Goal: Task Accomplishment & Management: Use online tool/utility

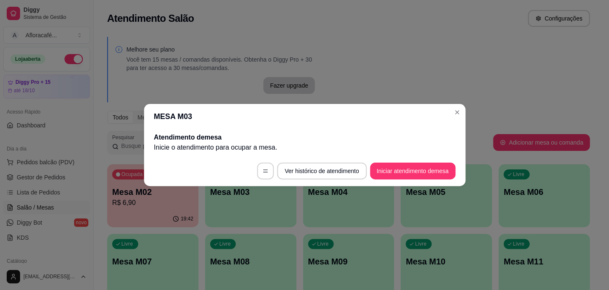
click at [449, 104] on header "MESA M03" at bounding box center [305, 116] width 322 height 25
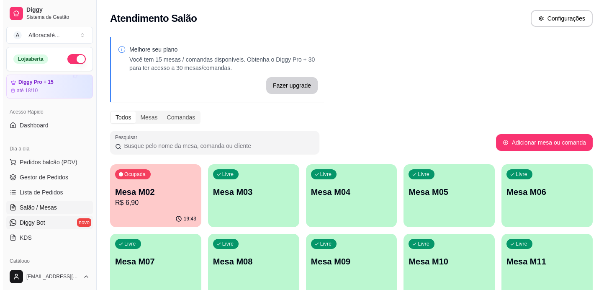
scroll to position [38, 0]
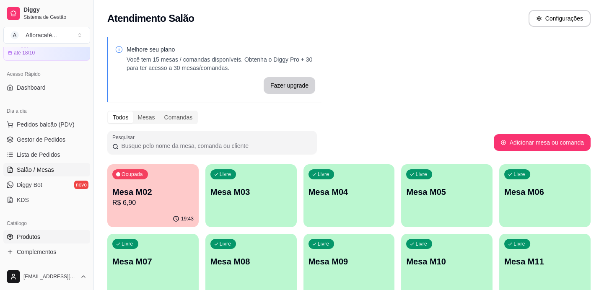
click at [34, 237] on span "Produtos" at bounding box center [28, 236] width 23 height 8
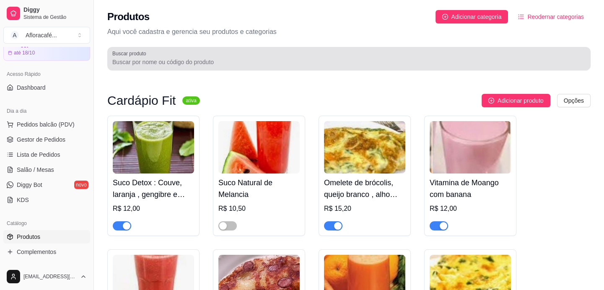
click at [175, 58] on input "Buscar produto" at bounding box center [348, 62] width 473 height 8
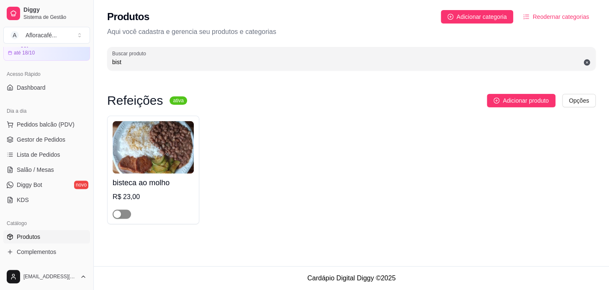
type input "bist"
click at [120, 215] on div "button" at bounding box center [117, 214] width 8 height 8
click at [168, 189] on div "bisteca ao molho R$ 23,00" at bounding box center [153, 195] width 81 height 45
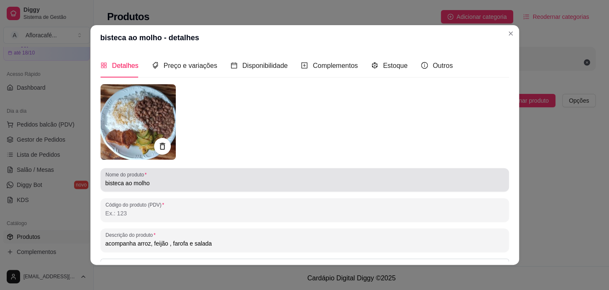
click at [199, 175] on div "bisteca ao molho" at bounding box center [305, 179] width 399 height 17
click at [396, 178] on div "bisteca ao molho com batata e cenours" at bounding box center [305, 179] width 399 height 17
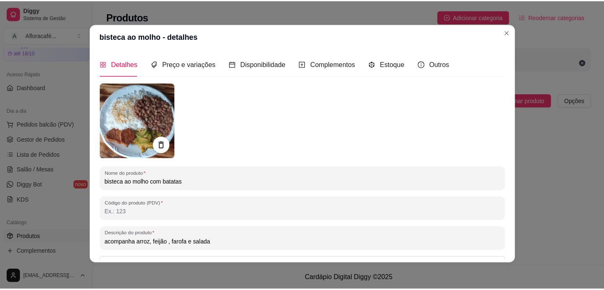
scroll to position [98, 0]
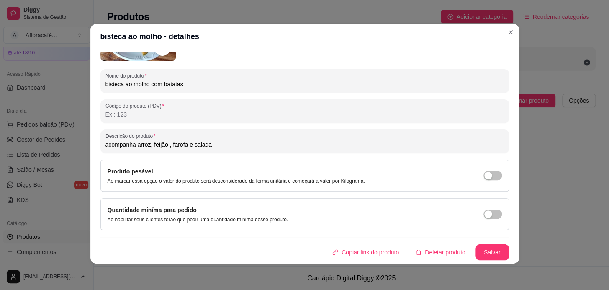
type input "bisteca ao molho com batatas"
click at [485, 247] on button "Salvar" at bounding box center [492, 252] width 33 height 16
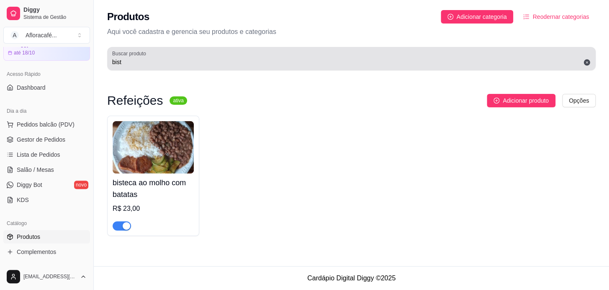
click at [334, 55] on div "bist" at bounding box center [351, 58] width 479 height 17
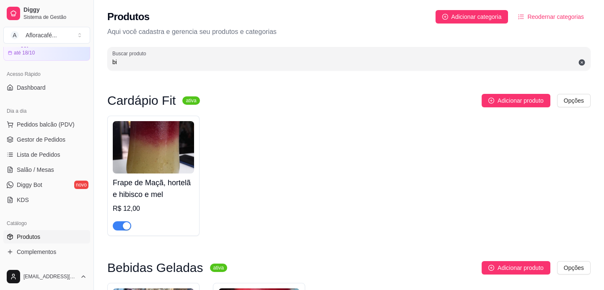
type input "b"
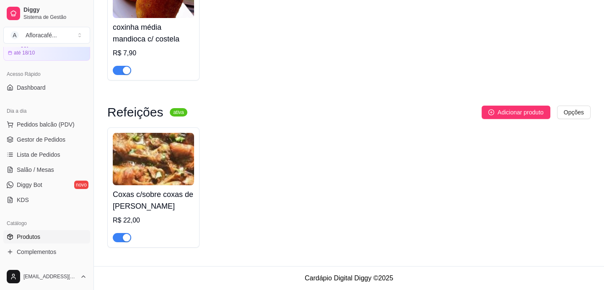
scroll to position [0, 0]
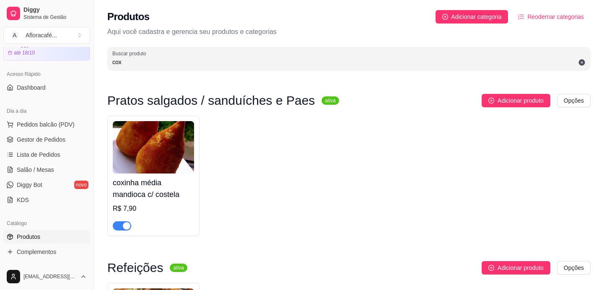
click at [309, 62] on input "cox" at bounding box center [348, 62] width 473 height 8
type input "c"
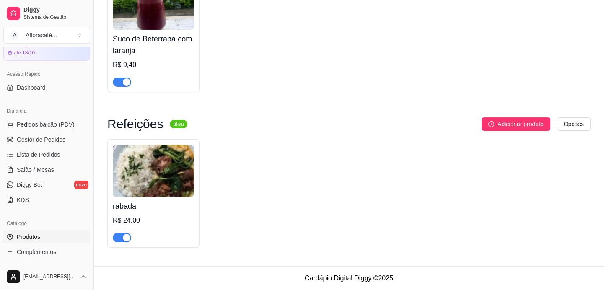
scroll to position [7, 0]
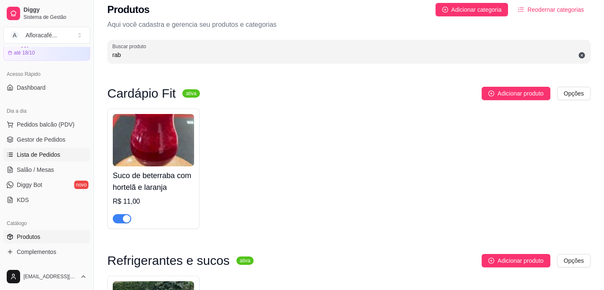
type input "rab"
click at [49, 170] on span "Salão / Mesas" at bounding box center [35, 169] width 37 height 8
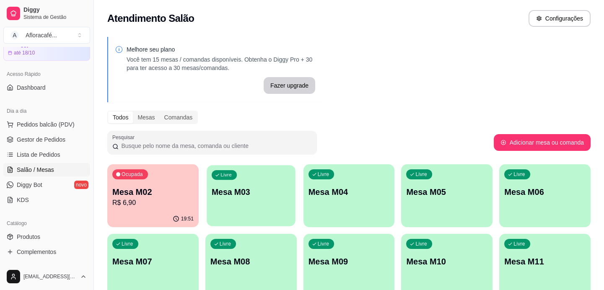
click at [228, 218] on div "button" at bounding box center [250, 221] width 88 height 10
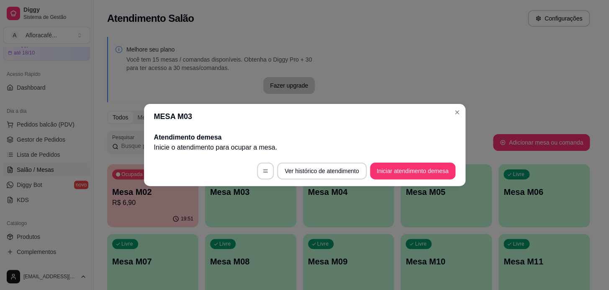
drag, startPoint x: 407, startPoint y: 182, endPoint x: 397, endPoint y: 168, distance: 17.3
click at [406, 173] on footer "Ver histórico de atendimento Iniciar atendimento de mesa" at bounding box center [305, 171] width 322 height 30
drag, startPoint x: 446, startPoint y: 113, endPoint x: 460, endPoint y: 108, distance: 14.5
click at [456, 109] on section "MESA M03 Atendimento de mesa Inicie o atendimento para ocupar a mesa . Ver hist…" at bounding box center [305, 145] width 322 height 82
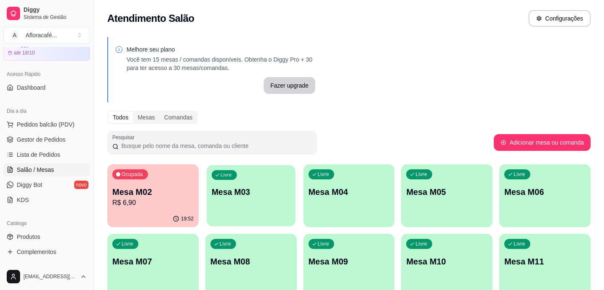
click at [250, 203] on div "Livre Mesa M03" at bounding box center [250, 190] width 88 height 51
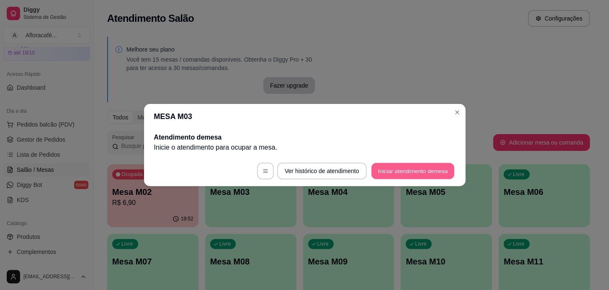
click at [443, 168] on button "Iniciar atendimento de mesa" at bounding box center [412, 171] width 83 height 16
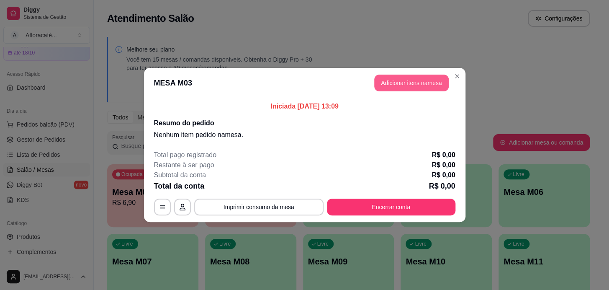
click at [414, 90] on button "Adicionar itens na mesa" at bounding box center [411, 83] width 75 height 17
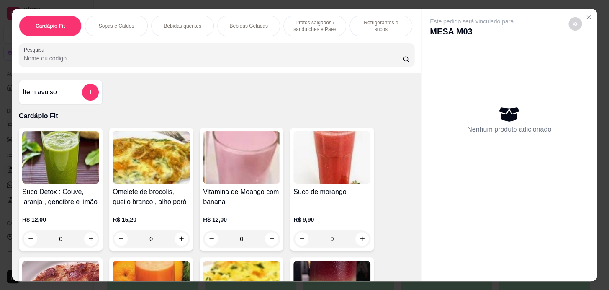
click at [259, 60] on input "Pesquisa" at bounding box center [213, 58] width 379 height 8
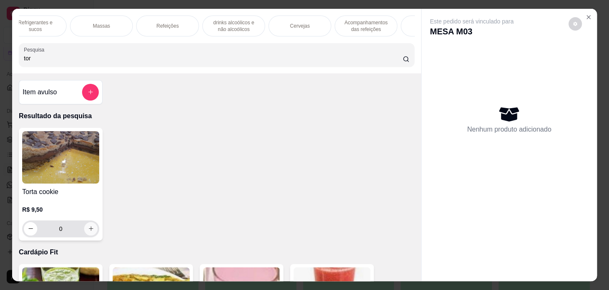
type input "tor"
click at [93, 230] on button "increase-product-quantity" at bounding box center [90, 228] width 13 height 13
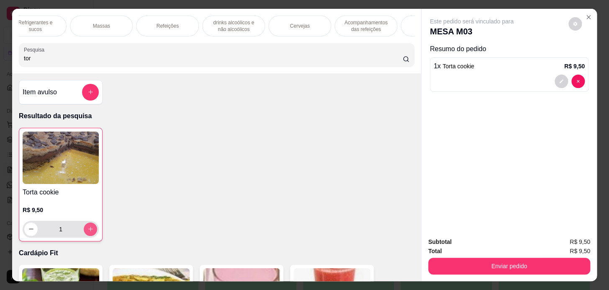
type input "1"
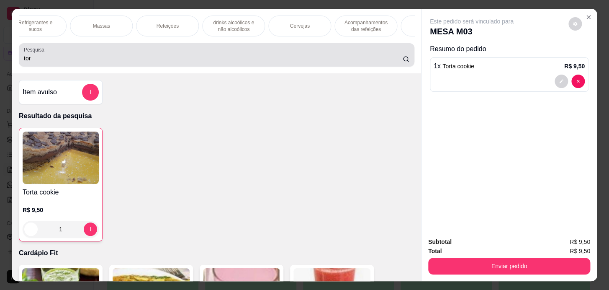
click at [187, 59] on input "tor" at bounding box center [213, 58] width 379 height 8
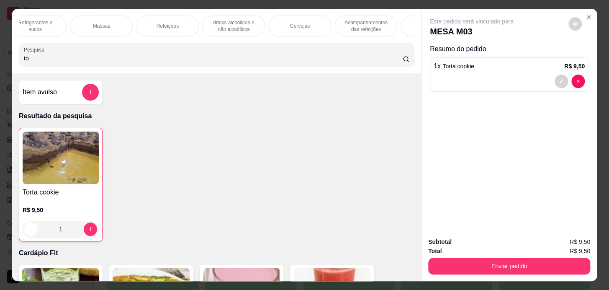
type input "t"
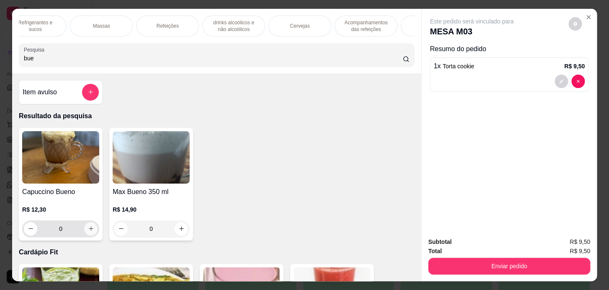
type input "bue"
click at [88, 231] on icon "increase-product-quantity" at bounding box center [91, 228] width 6 height 6
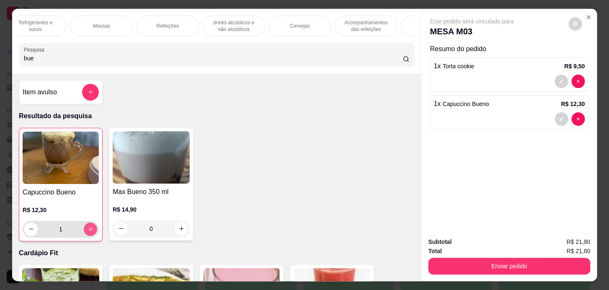
type input "1"
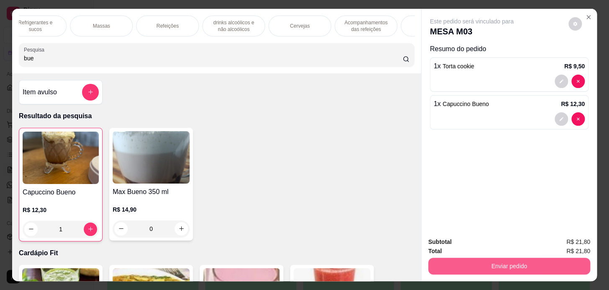
click at [500, 271] on button "Enviar pedido" at bounding box center [509, 266] width 162 height 17
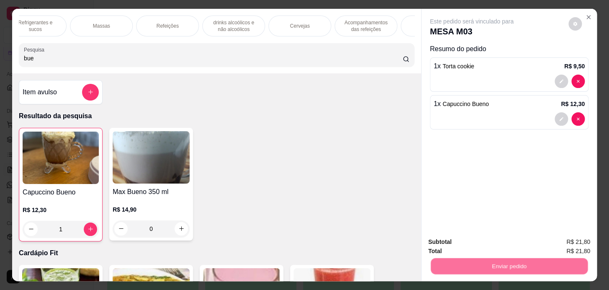
click at [498, 246] on button "Registrar cliente" at bounding box center [512, 243] width 55 height 16
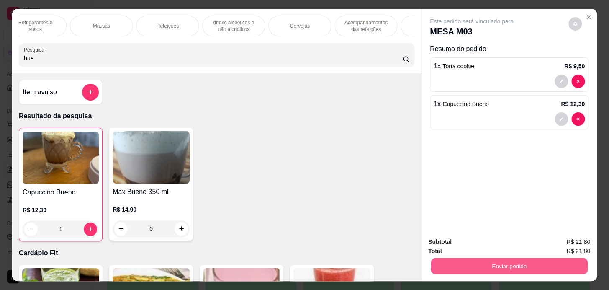
click at [548, 268] on button "Enviar pedido" at bounding box center [509, 266] width 157 height 16
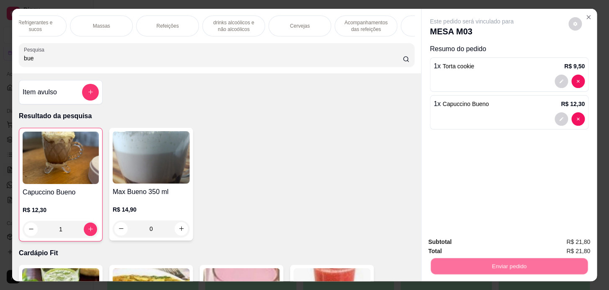
click at [557, 248] on button "Enviar pedido" at bounding box center [569, 242] width 46 height 15
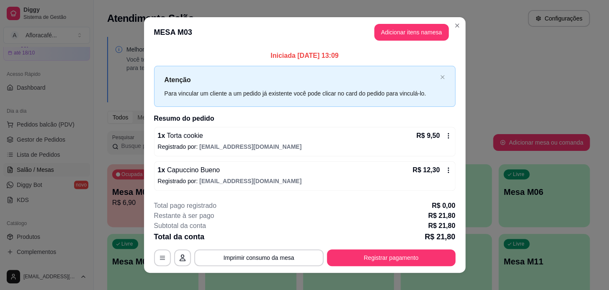
scroll to position [9, 0]
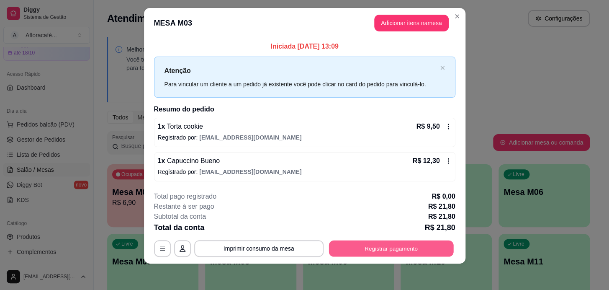
click at [414, 249] on button "Registrar pagamento" at bounding box center [391, 248] width 125 height 16
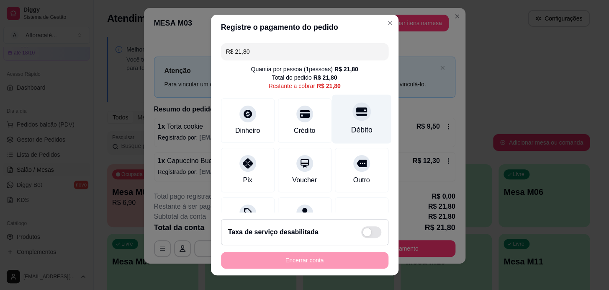
click at [356, 115] on icon at bounding box center [361, 111] width 11 height 8
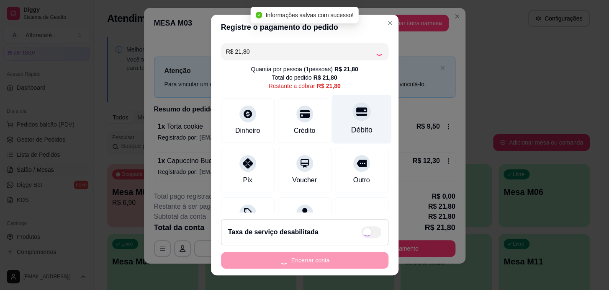
type input "R$ 0,00"
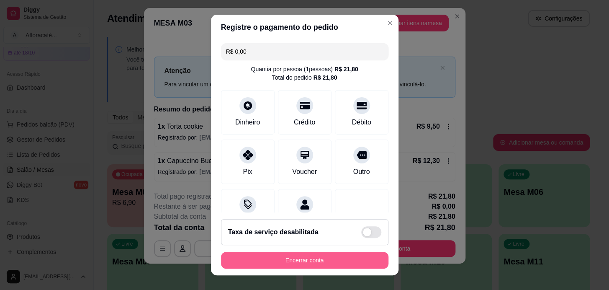
click at [317, 255] on button "Encerrar conta" at bounding box center [305, 260] width 168 height 17
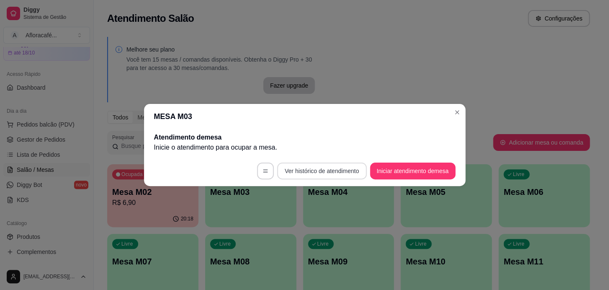
scroll to position [0, 0]
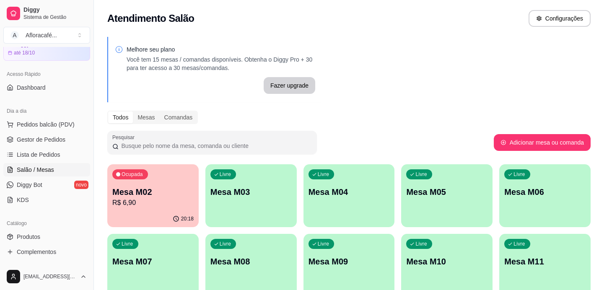
click at [249, 192] on p "Mesa M03" at bounding box center [250, 192] width 81 height 12
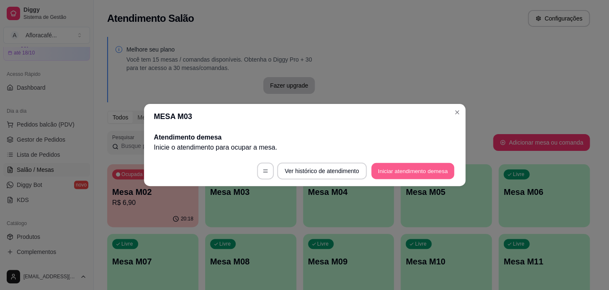
click at [387, 174] on button "Iniciar atendimento de mesa" at bounding box center [412, 171] width 83 height 16
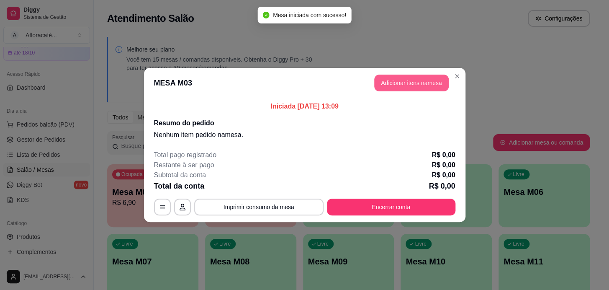
click at [419, 77] on button "Adicionar itens na mesa" at bounding box center [411, 83] width 75 height 17
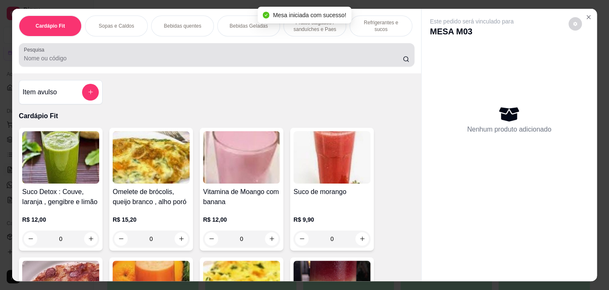
click at [251, 56] on div at bounding box center [217, 54] width 386 height 17
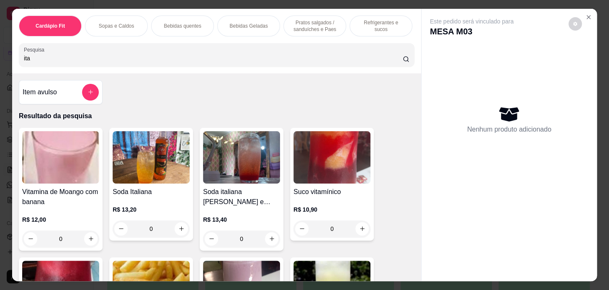
type input "ita"
click at [362, 18] on div "Refrigerantes e sucos" at bounding box center [381, 25] width 63 height 21
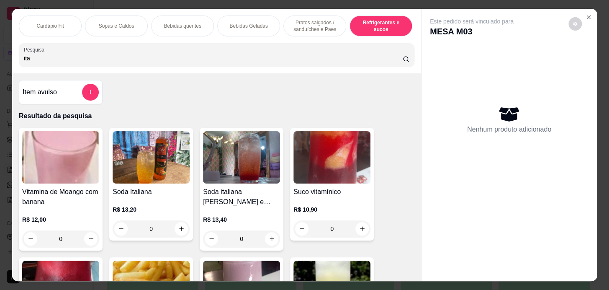
scroll to position [21, 0]
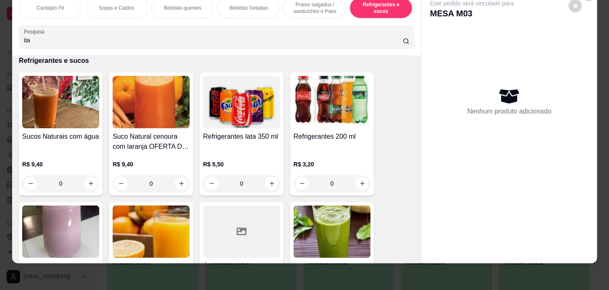
click at [304, 9] on div "Pratos salgados / sanduíches e Paes" at bounding box center [315, 7] width 63 height 21
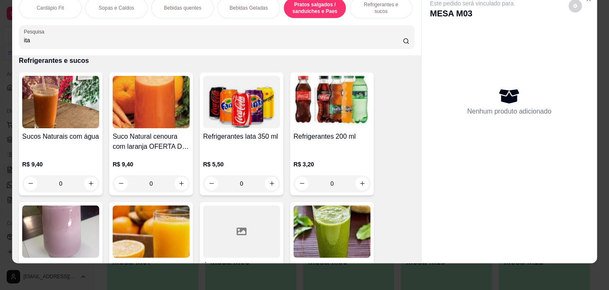
click at [302, 12] on div "Pratos salgados / sanduíches e Paes" at bounding box center [315, 7] width 63 height 21
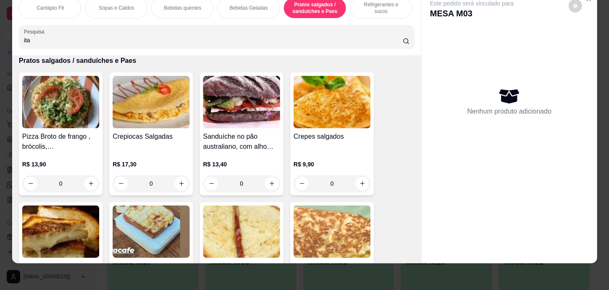
click at [245, 10] on div "Bebidas Geladas" at bounding box center [248, 7] width 63 height 21
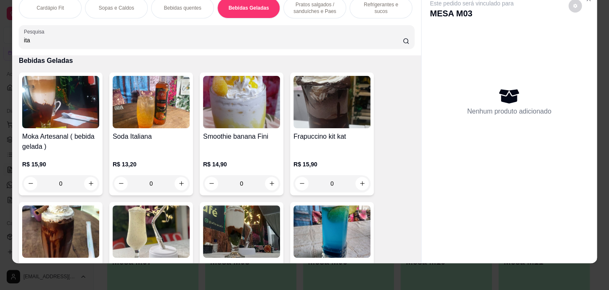
scroll to position [0, 0]
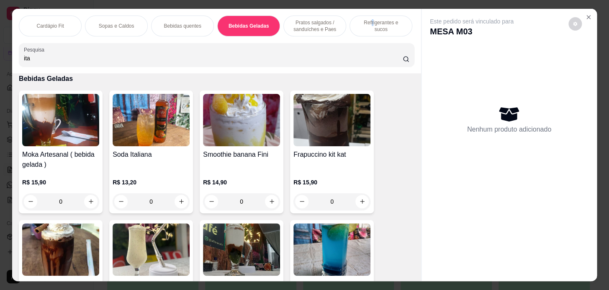
click at [363, 20] on p "Refrigerantes e sucos" at bounding box center [381, 25] width 49 height 13
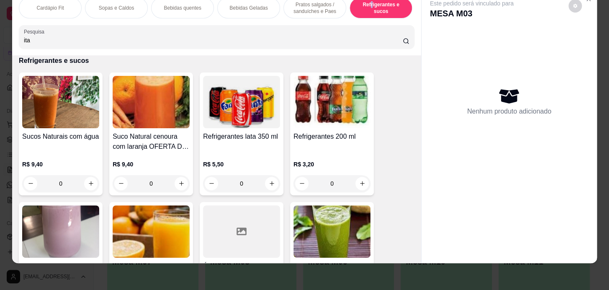
scroll to position [0, 346]
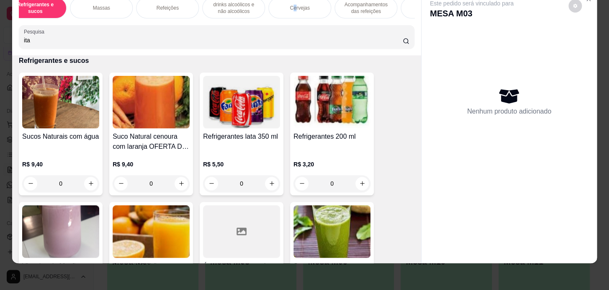
click at [292, 7] on div "Cervejas" at bounding box center [299, 7] width 63 height 21
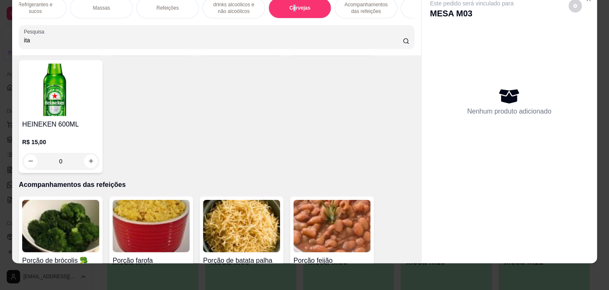
scroll to position [6254, 0]
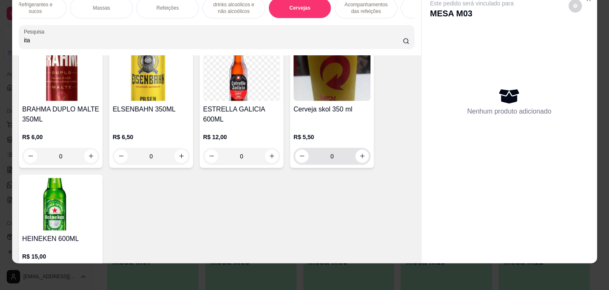
click at [355, 152] on div "0" at bounding box center [332, 156] width 74 height 17
click at [360, 154] on icon "increase-product-quantity" at bounding box center [362, 156] width 4 height 4
click at [360, 153] on icon "increase-product-quantity" at bounding box center [362, 156] width 6 height 6
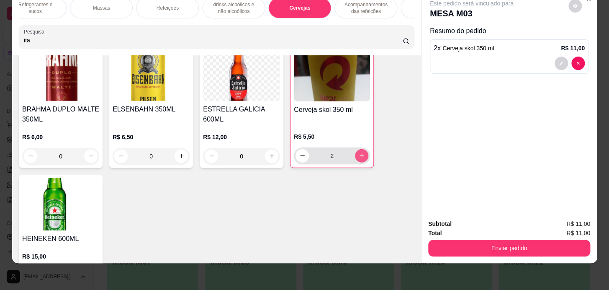
type input "2"
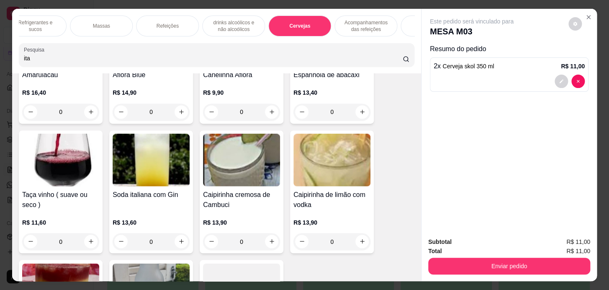
scroll to position [0, 0]
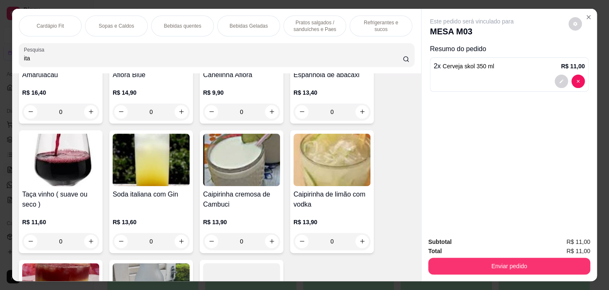
click at [44, 25] on p "Cardápio Fit" at bounding box center [49, 26] width 27 height 7
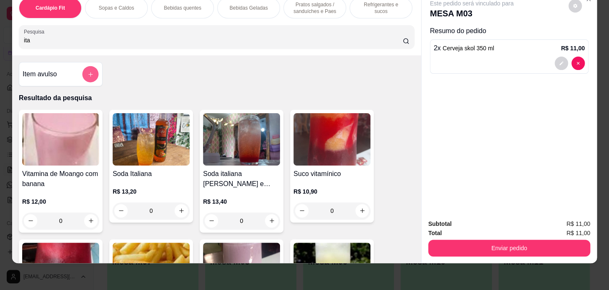
click at [86, 79] on button "add-separate-item" at bounding box center [91, 74] width 16 height 16
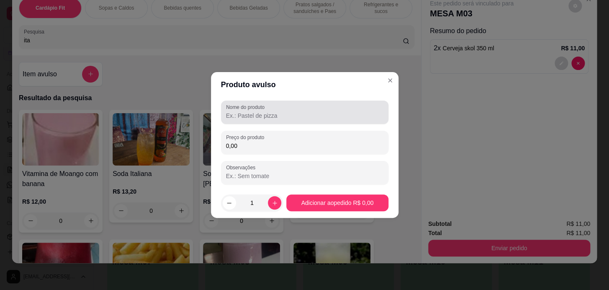
click at [306, 129] on div "Nome do produto Preço do produto 0,00 Observações" at bounding box center [305, 143] width 168 height 84
click at [292, 115] on input "Nome do produto" at bounding box center [304, 115] width 157 height 8
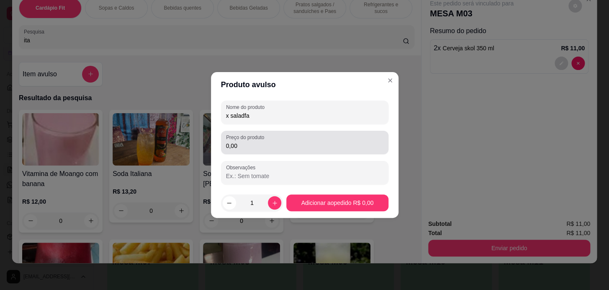
type input "x saladfa"
drag, startPoint x: 286, startPoint y: 149, endPoint x: 284, endPoint y: 140, distance: 8.9
click at [286, 149] on input "0,00" at bounding box center [304, 146] width 157 height 8
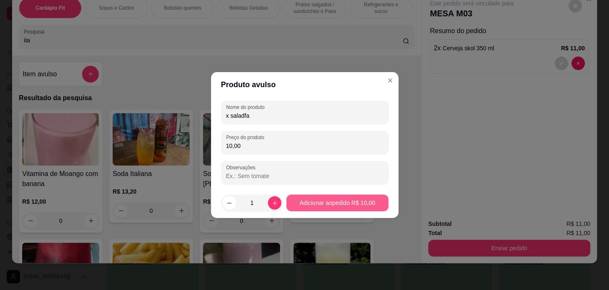
type input "10,00"
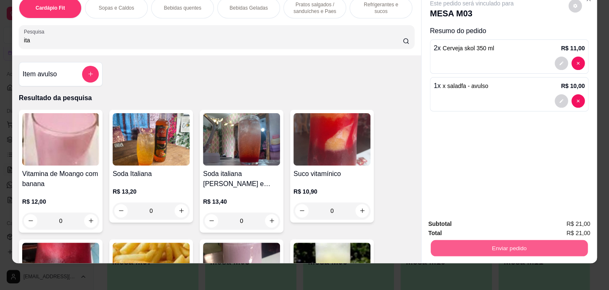
click at [532, 249] on button "Enviar pedido" at bounding box center [509, 248] width 157 height 16
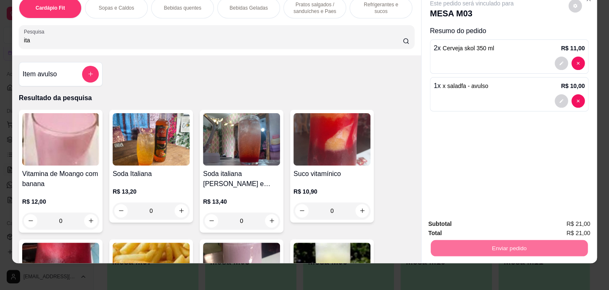
click at [562, 222] on button "Enviar pedido" at bounding box center [569, 221] width 46 height 15
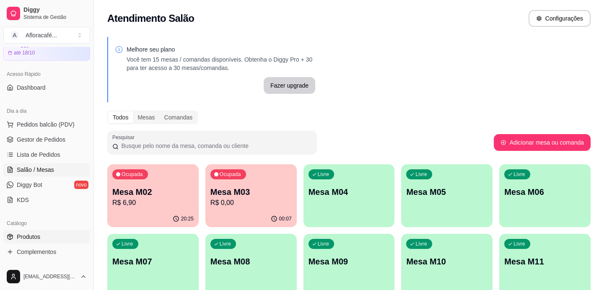
click at [34, 236] on span "Produtos" at bounding box center [28, 236] width 23 height 8
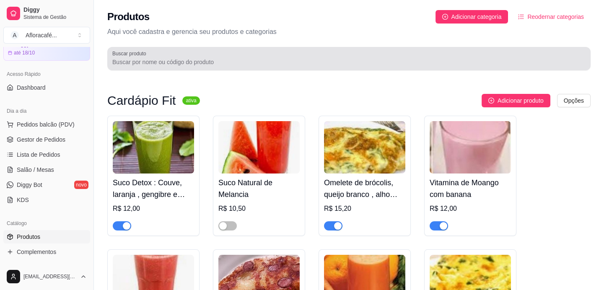
click at [271, 56] on div at bounding box center [348, 58] width 473 height 17
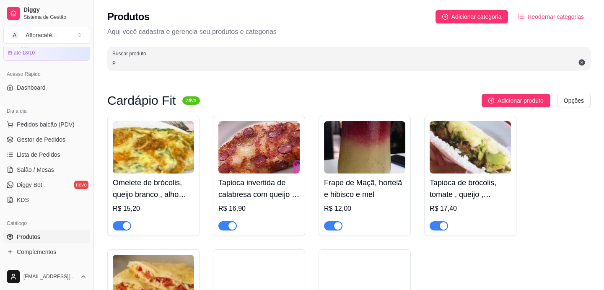
type input "p"
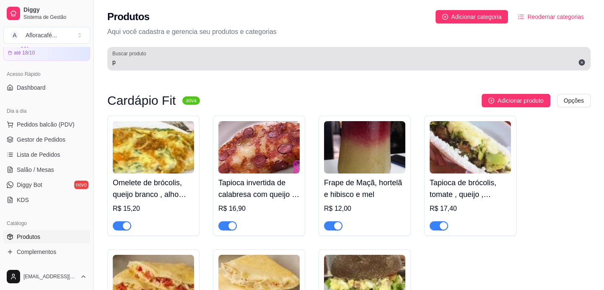
click at [583, 59] on icon at bounding box center [582, 63] width 8 height 8
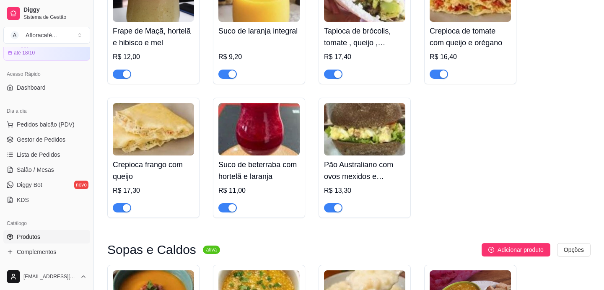
scroll to position [685, 0]
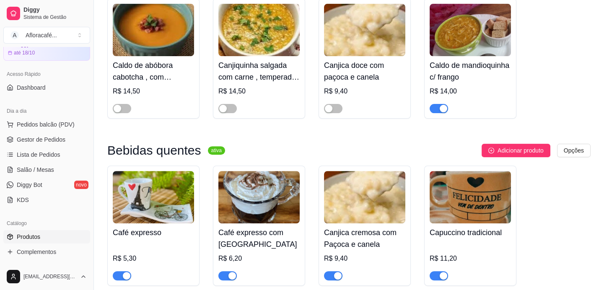
click at [440, 112] on div "button" at bounding box center [443, 109] width 8 height 8
click at [49, 168] on span "Salão / Mesas" at bounding box center [35, 169] width 37 height 8
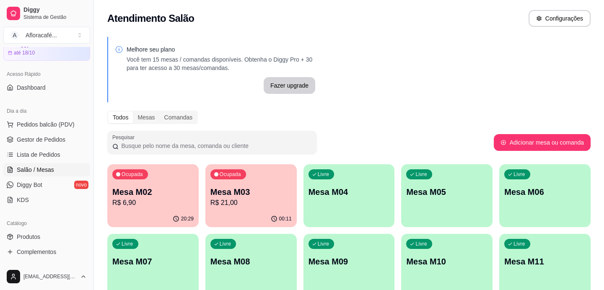
click at [354, 202] on div "Livre Mesa M04" at bounding box center [348, 190] width 91 height 53
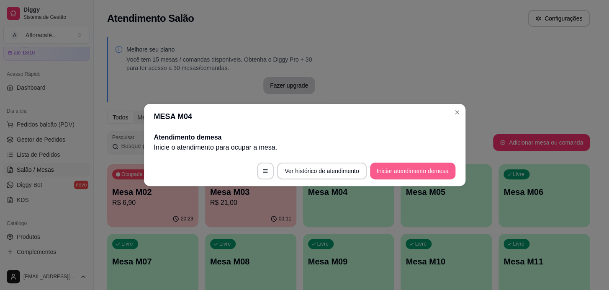
click at [432, 162] on button "Iniciar atendimento de mesa" at bounding box center [412, 170] width 85 height 17
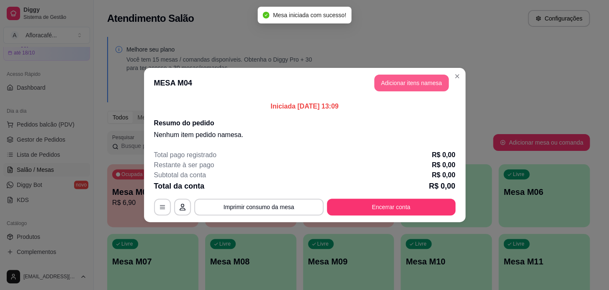
click at [408, 88] on button "Adicionar itens na mesa" at bounding box center [411, 83] width 75 height 17
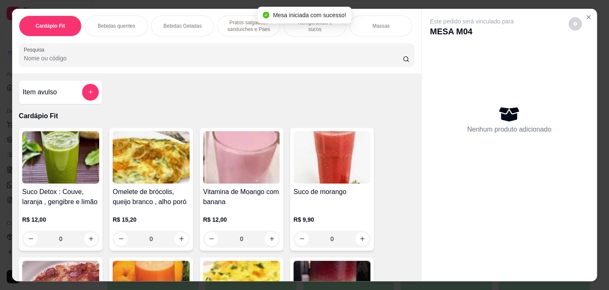
click at [255, 46] on div "Cardápio Fit Bebidas quentes Bebidas Geladas Pratos salgados / sanduíches e Pae…" at bounding box center [216, 41] width 409 height 64
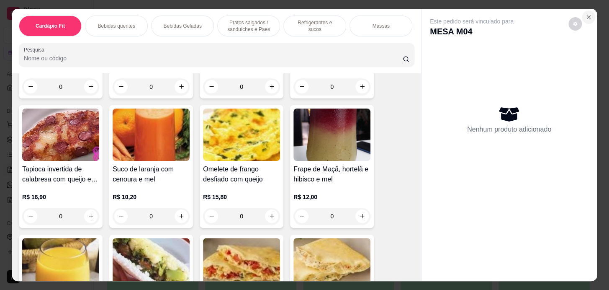
click at [586, 17] on icon "Close" at bounding box center [588, 17] width 7 height 7
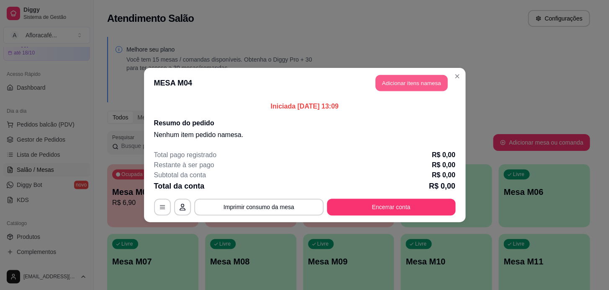
click at [421, 80] on button "Adicionar itens na mesa" at bounding box center [412, 83] width 72 height 16
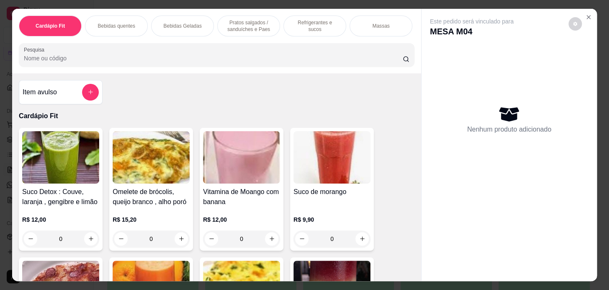
click at [92, 97] on button "add-separate-item" at bounding box center [90, 92] width 17 height 17
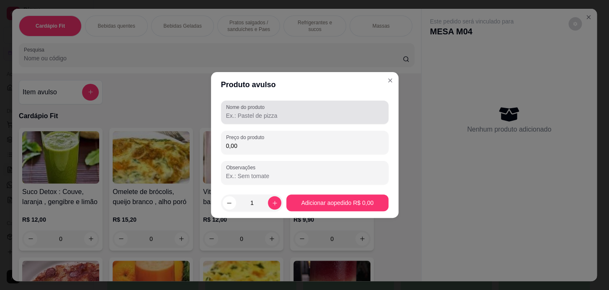
click at [247, 110] on label "Nome do produto" at bounding box center [246, 106] width 41 height 7
click at [247, 111] on input "Nome do produto" at bounding box center [304, 115] width 157 height 8
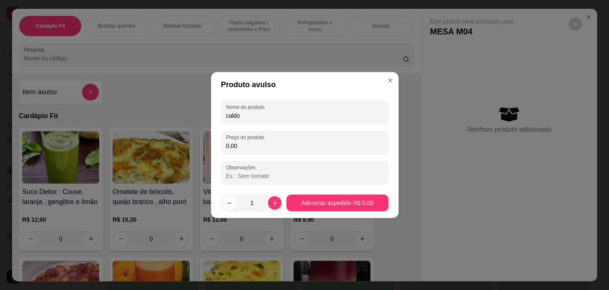
type input "caldo"
click at [305, 135] on div "0,00" at bounding box center [304, 142] width 157 height 17
type input "14,00"
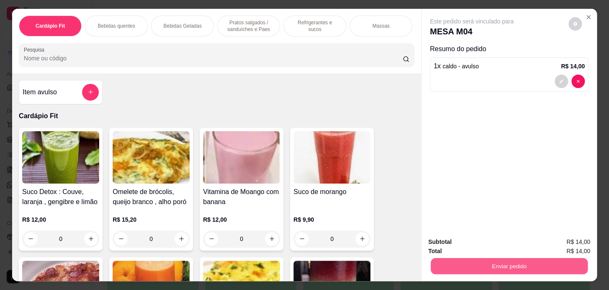
click at [552, 258] on button "Enviar pedido" at bounding box center [509, 266] width 157 height 16
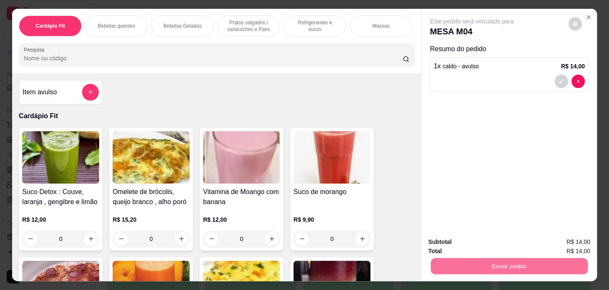
click at [559, 240] on button "Enviar pedido" at bounding box center [569, 242] width 46 height 15
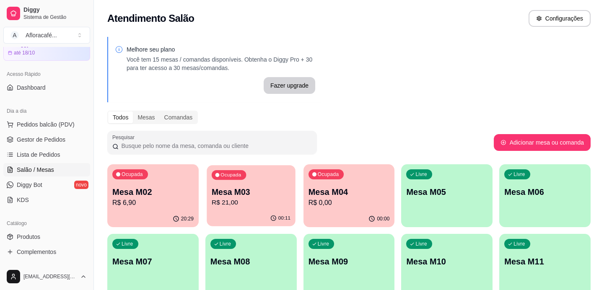
click at [224, 182] on div "Ocupada Mesa M03 R$ 21,00" at bounding box center [250, 187] width 88 height 45
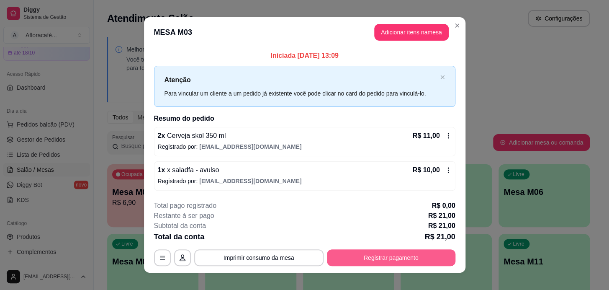
click at [412, 255] on button "Registrar pagamento" at bounding box center [391, 257] width 129 height 17
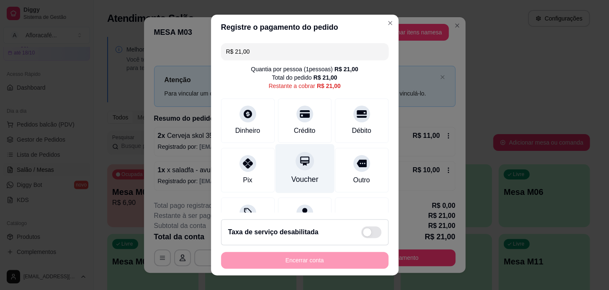
drag, startPoint x: 293, startPoint y: 128, endPoint x: 303, endPoint y: 150, distance: 24.4
click at [294, 129] on div "Crédito" at bounding box center [305, 131] width 22 height 10
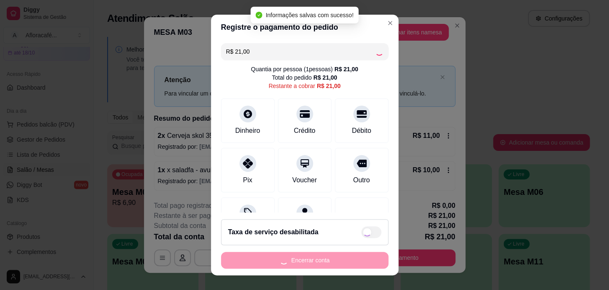
type input "R$ 0,00"
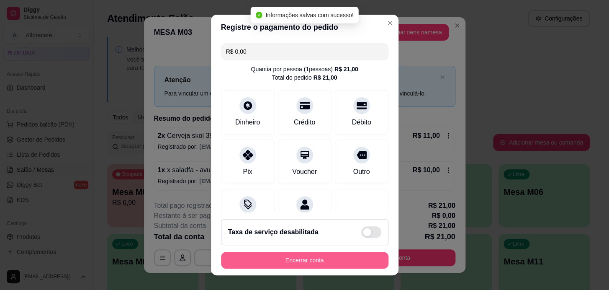
click at [354, 261] on button "Encerrar conta" at bounding box center [305, 260] width 168 height 17
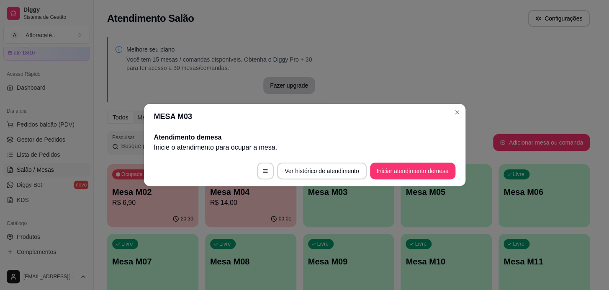
click at [441, 110] on header "MESA M03" at bounding box center [305, 116] width 322 height 25
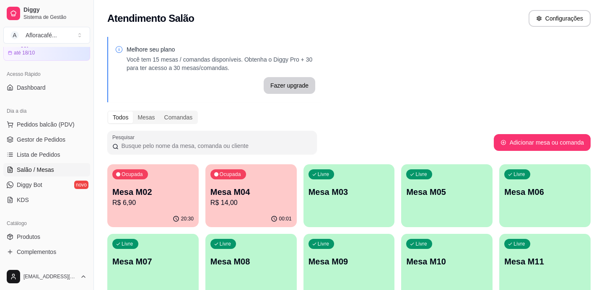
click at [259, 204] on p "R$ 14,00" at bounding box center [250, 203] width 81 height 10
click at [262, 192] on p "Mesa M04" at bounding box center [250, 192] width 81 height 12
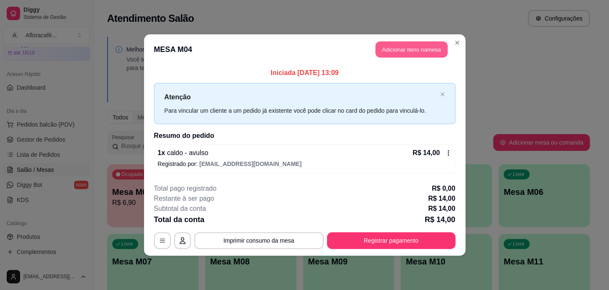
click at [420, 53] on button "Adicionar itens na mesa" at bounding box center [412, 49] width 72 height 16
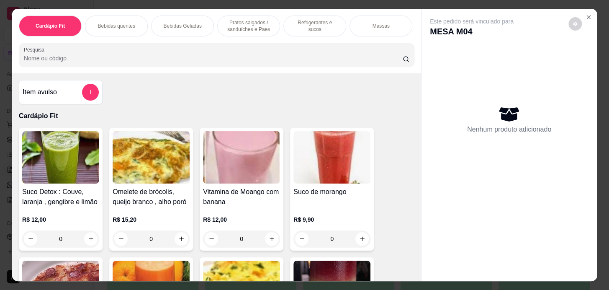
click at [322, 28] on div "Refrigerantes e sucos" at bounding box center [315, 25] width 63 height 21
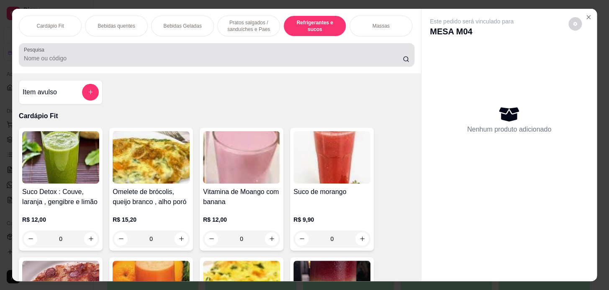
scroll to position [21, 0]
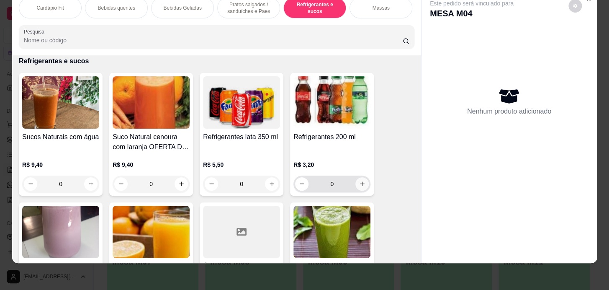
click at [363, 183] on button "increase-product-quantity" at bounding box center [362, 183] width 13 height 13
type input "1"
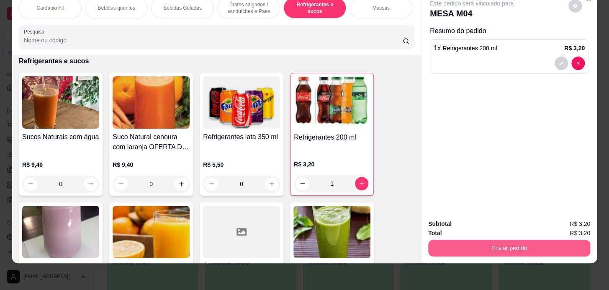
click at [460, 240] on button "Enviar pedido" at bounding box center [509, 248] width 162 height 17
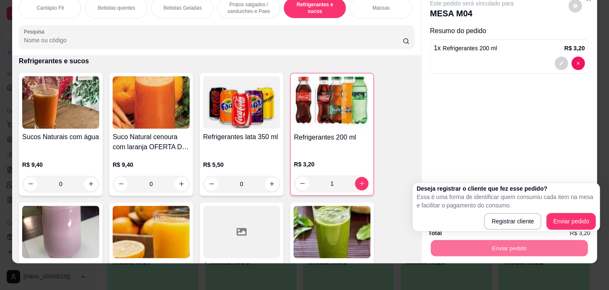
click at [114, 8] on div "Bebidas quentes" at bounding box center [116, 7] width 63 height 21
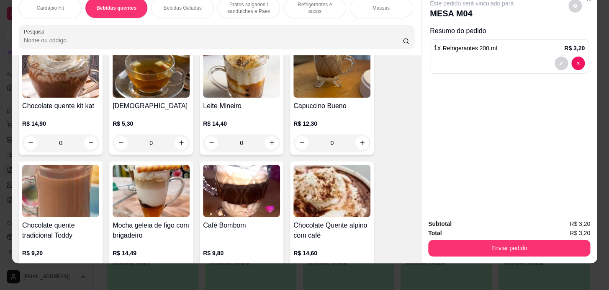
scroll to position [1067, 0]
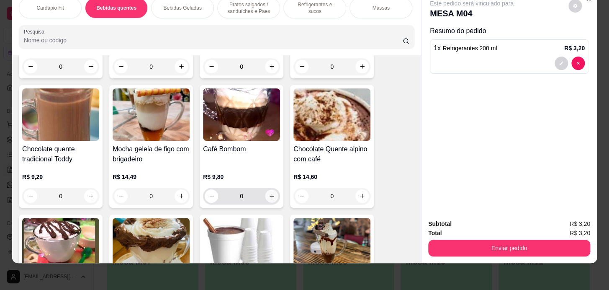
click at [271, 194] on icon "increase-product-quantity" at bounding box center [272, 196] width 6 height 6
type input "1"
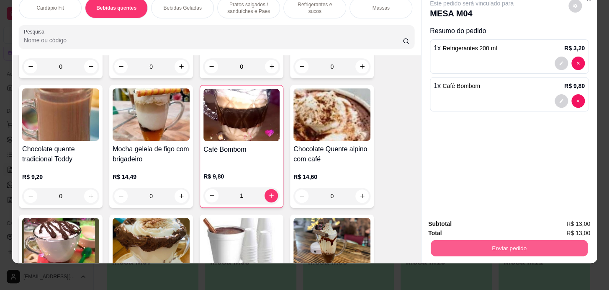
click at [527, 245] on button "Enviar pedido" at bounding box center [509, 248] width 157 height 16
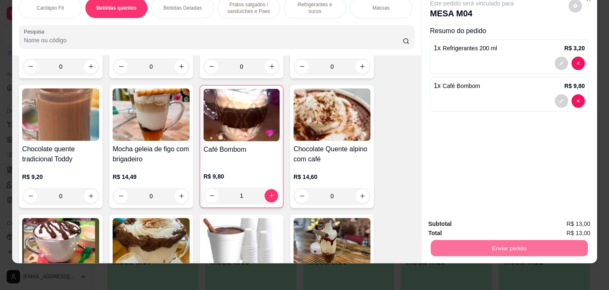
click at [558, 226] on button "Enviar pedido" at bounding box center [568, 222] width 47 height 16
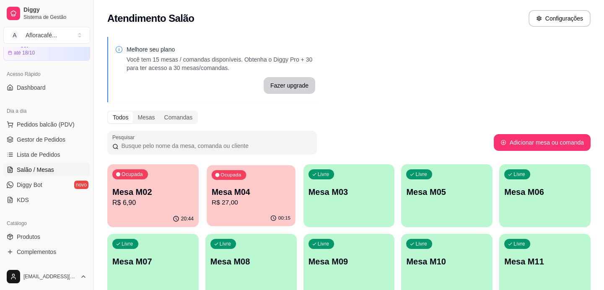
click at [255, 187] on p "Mesa M04" at bounding box center [250, 191] width 79 height 11
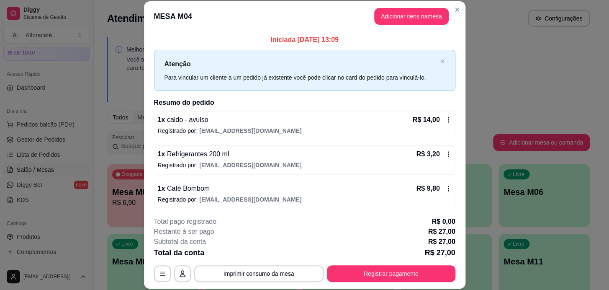
scroll to position [2, 0]
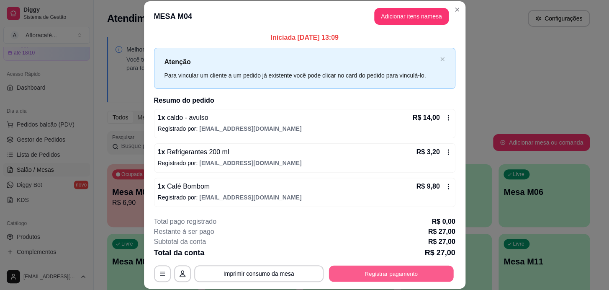
click at [377, 279] on button "Registrar pagamento" at bounding box center [391, 273] width 125 height 16
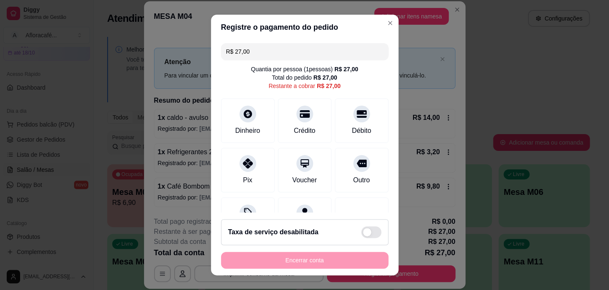
click at [299, 46] on input "R$ 27,00" at bounding box center [304, 51] width 157 height 17
click at [356, 111] on icon at bounding box center [361, 111] width 11 height 8
click at [247, 167] on div at bounding box center [248, 161] width 18 height 18
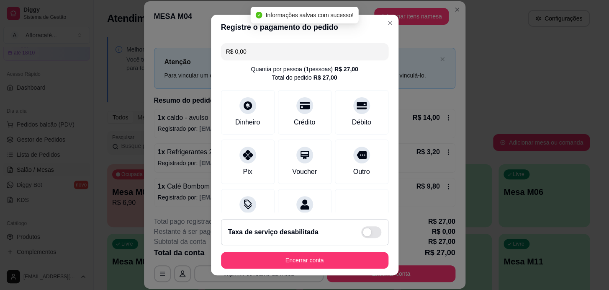
scroll to position [109, 0]
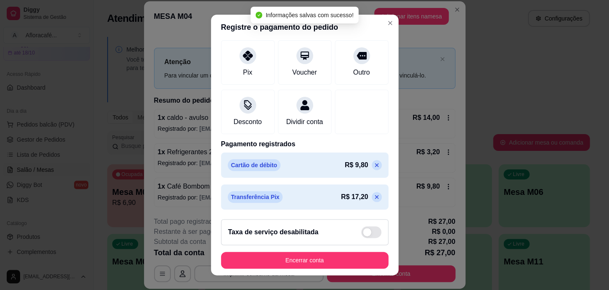
click at [375, 164] on icon at bounding box center [377, 165] width 4 height 4
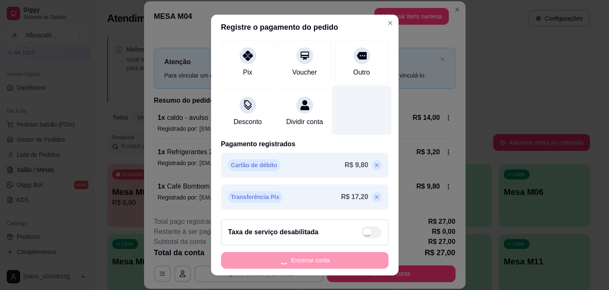
type input "R$ 9,80"
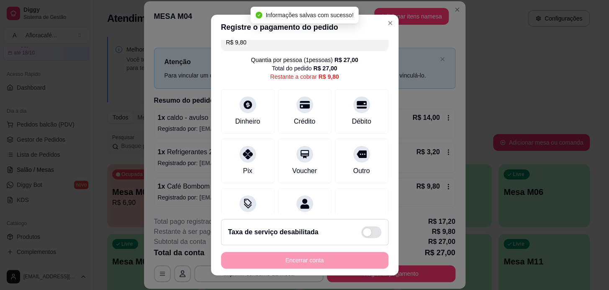
scroll to position [0, 0]
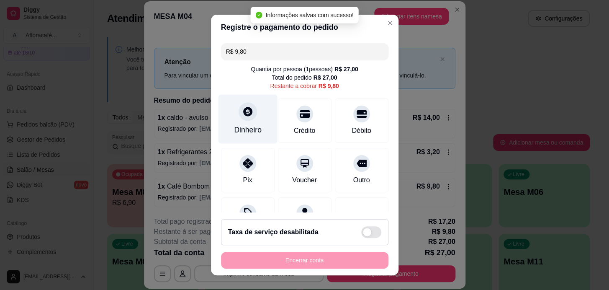
click at [239, 134] on div "Dinheiro" at bounding box center [248, 129] width 28 height 11
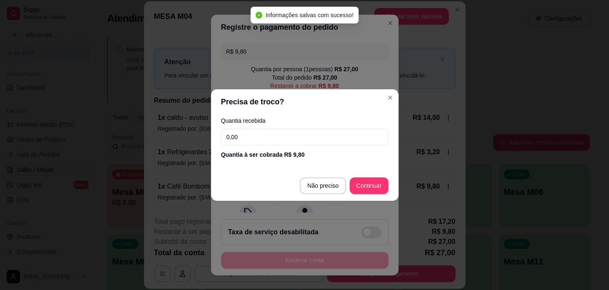
click at [299, 142] on input "0,00" at bounding box center [305, 137] width 168 height 17
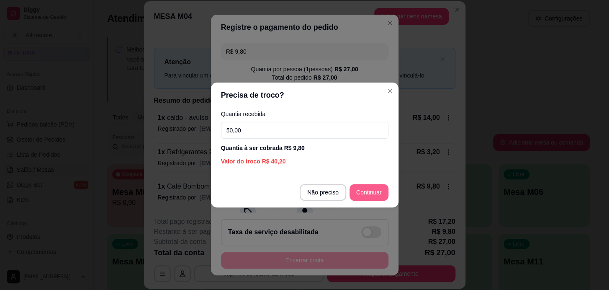
type input "50,00"
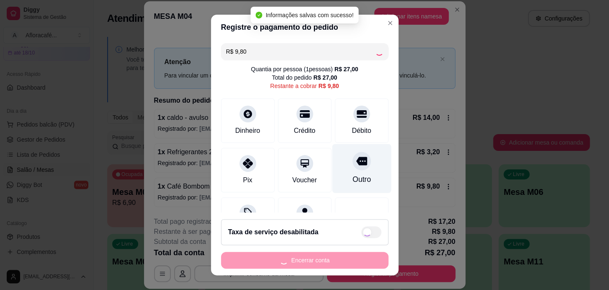
type input "R$ 0,00"
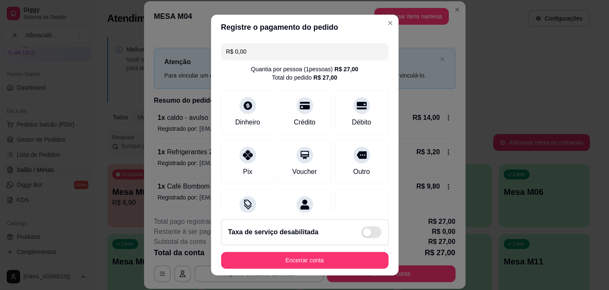
click at [344, 249] on footer "Taxa de serviço desabilitada Encerrar conta" at bounding box center [305, 243] width 188 height 63
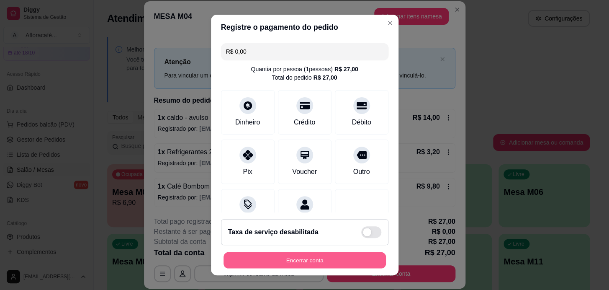
click at [343, 255] on button "Encerrar conta" at bounding box center [305, 260] width 162 height 16
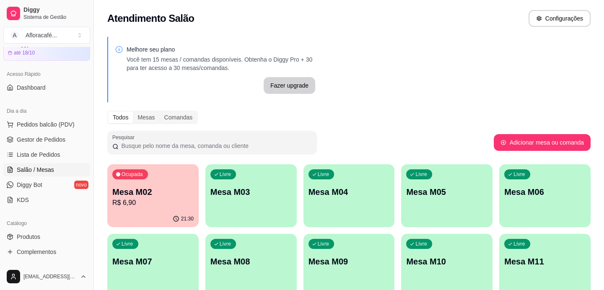
click at [196, 186] on div "Ocupada Mesa M02 R$ 6,90" at bounding box center [152, 187] width 91 height 46
click at [276, 207] on div "Livre Mesa M03" at bounding box center [250, 190] width 91 height 53
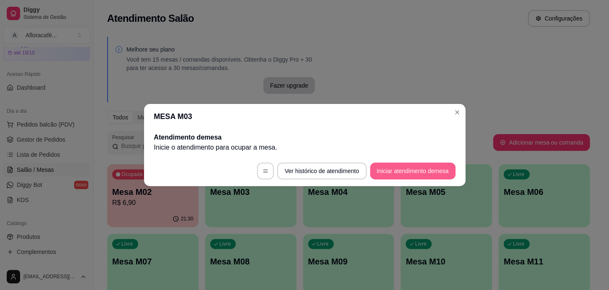
click at [436, 168] on button "Iniciar atendimento de mesa" at bounding box center [412, 170] width 85 height 17
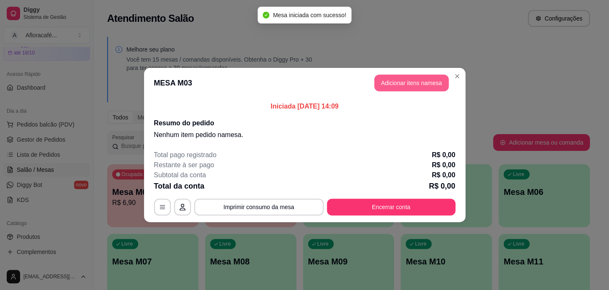
click at [415, 90] on button "Adicionar itens na mesa" at bounding box center [411, 83] width 75 height 17
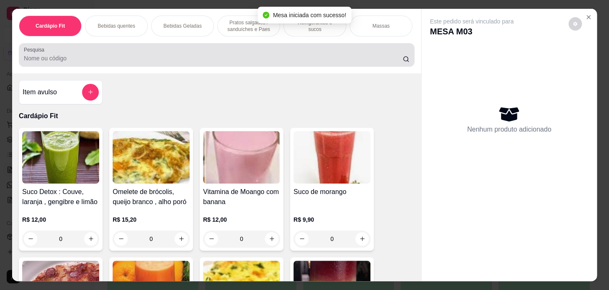
click at [222, 70] on div "Cardápio Fit Bebidas quentes Bebidas Geladas Pratos salgados / sanduíches e Pae…" at bounding box center [216, 41] width 409 height 64
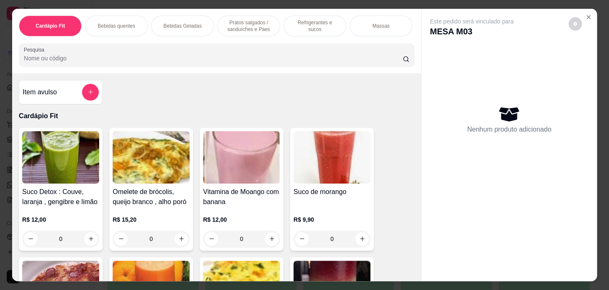
click at [183, 23] on p "Bebidas Geladas" at bounding box center [182, 26] width 38 height 7
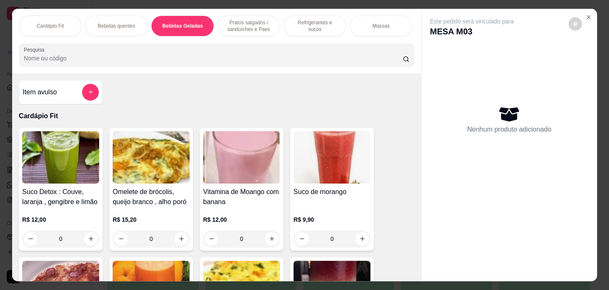
scroll to position [21, 0]
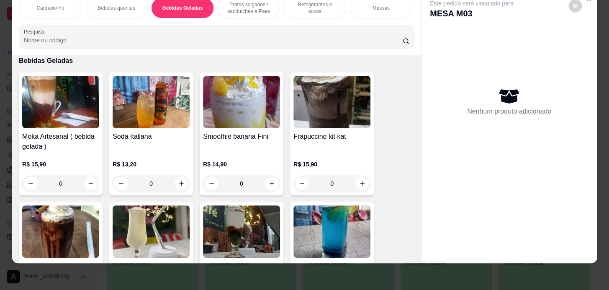
click at [122, 5] on p "Bebidas quentes" at bounding box center [116, 8] width 37 height 7
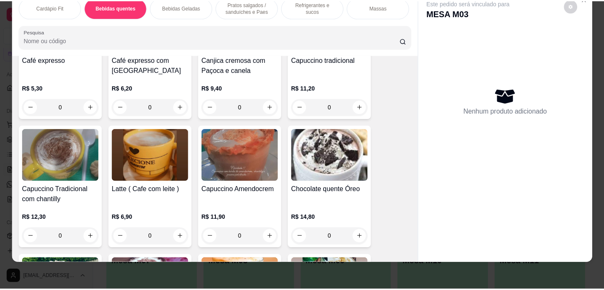
scroll to position [686, 0]
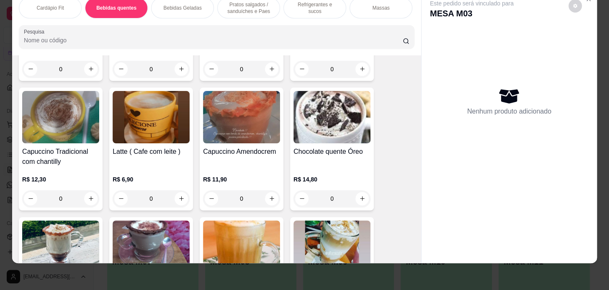
click at [175, 203] on div "0" at bounding box center [151, 198] width 77 height 17
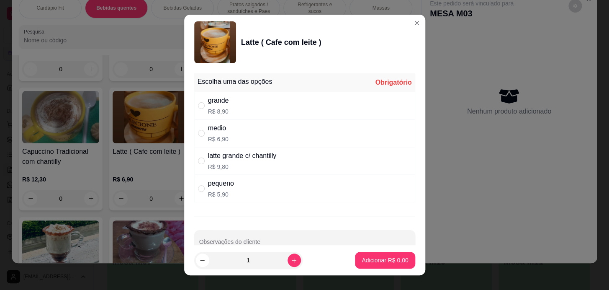
click at [291, 139] on div "medio R$ 6,90" at bounding box center [304, 133] width 221 height 28
radio input "true"
click at [374, 256] on p "Adicionar R$ 6,90" at bounding box center [385, 260] width 45 height 8
type input "1"
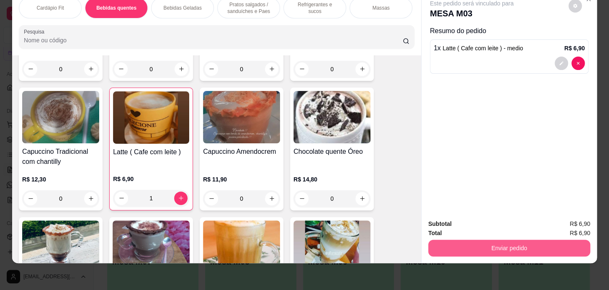
click at [529, 241] on button "Enviar pedido" at bounding box center [509, 248] width 162 height 17
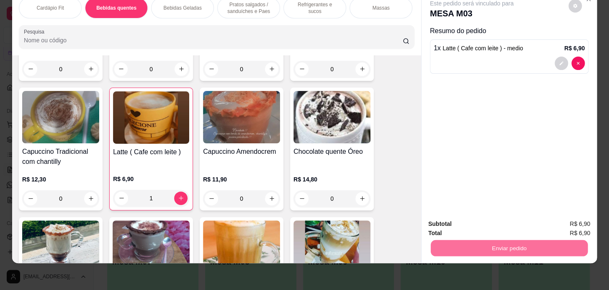
click at [570, 218] on button "Enviar pedido" at bounding box center [568, 222] width 47 height 16
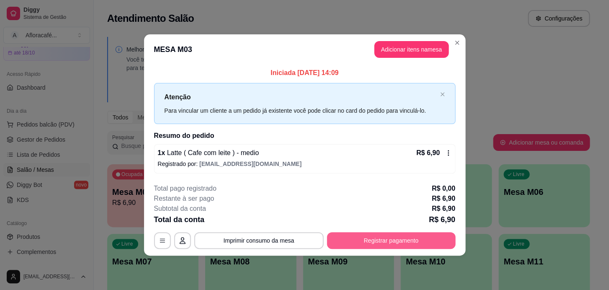
click at [402, 237] on button "Registrar pagamento" at bounding box center [391, 240] width 129 height 17
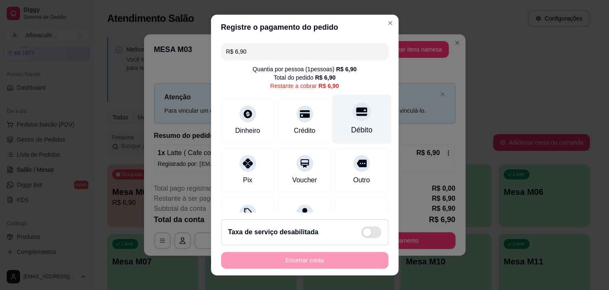
click at [359, 118] on div "Débito" at bounding box center [361, 118] width 59 height 49
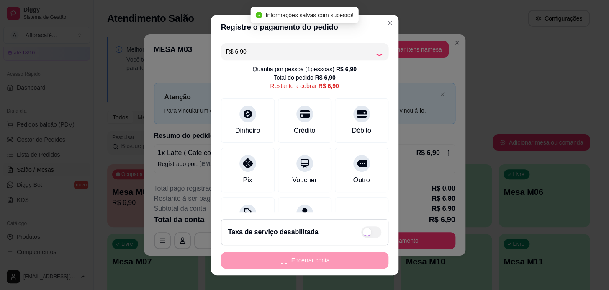
type input "R$ 0,00"
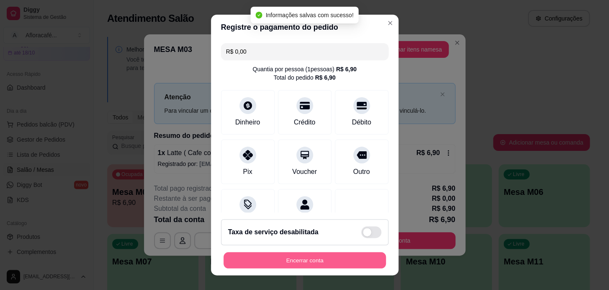
click at [338, 255] on button "Encerrar conta" at bounding box center [305, 260] width 162 height 16
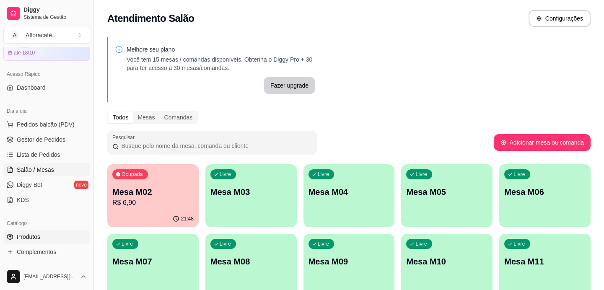
click at [42, 237] on link "Produtos" at bounding box center [46, 236] width 87 height 13
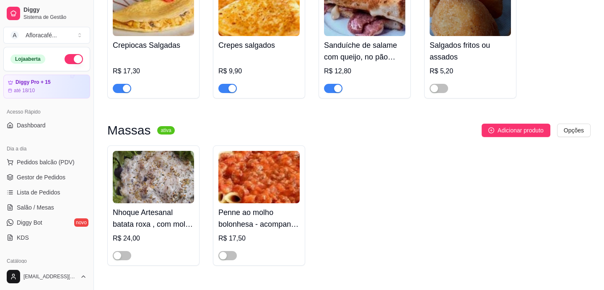
scroll to position [114, 0]
